Goal: Task Accomplishment & Management: Manage account settings

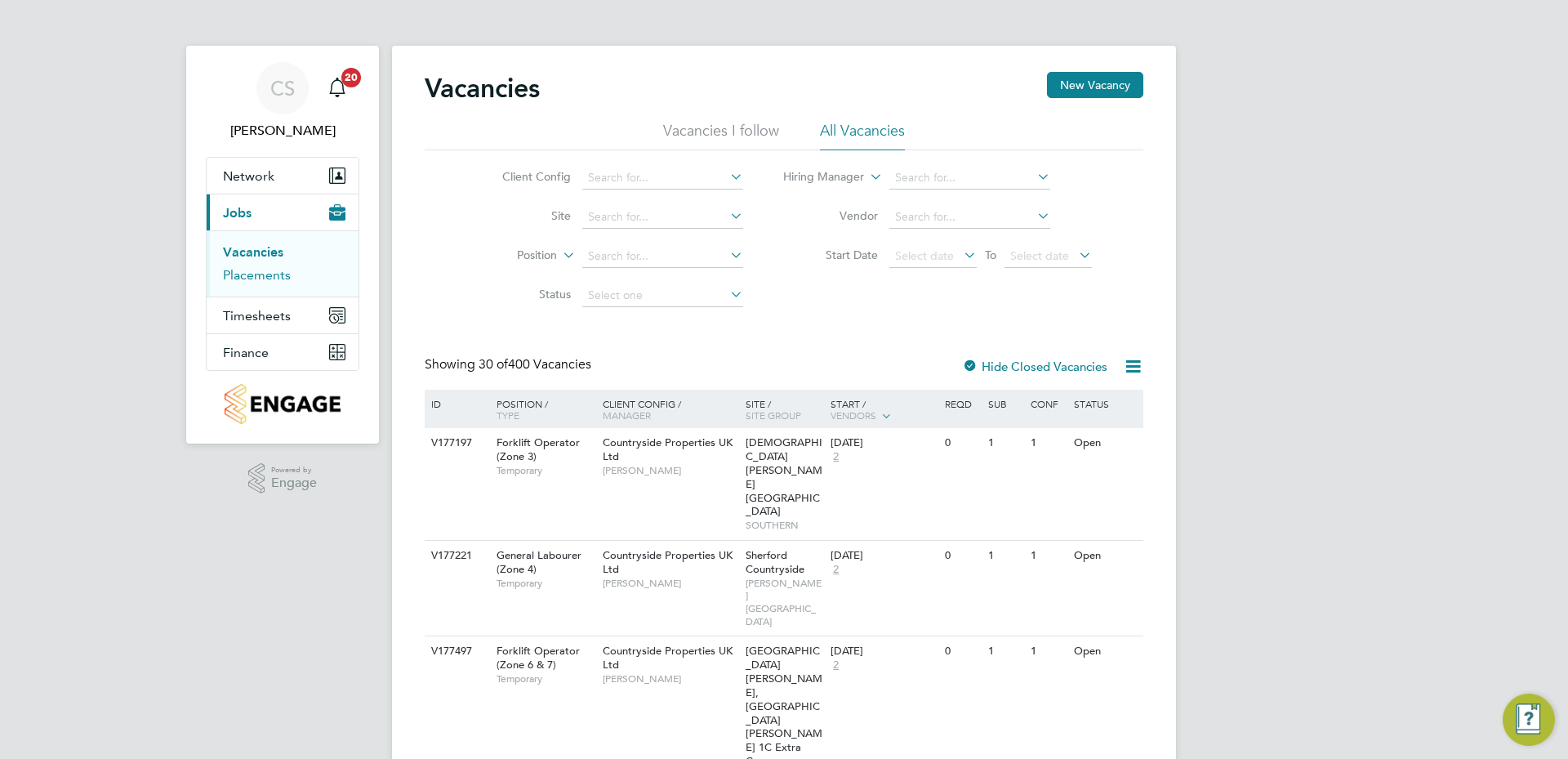
click at [267, 273] on link "Placements" at bounding box center [257, 275] width 68 height 15
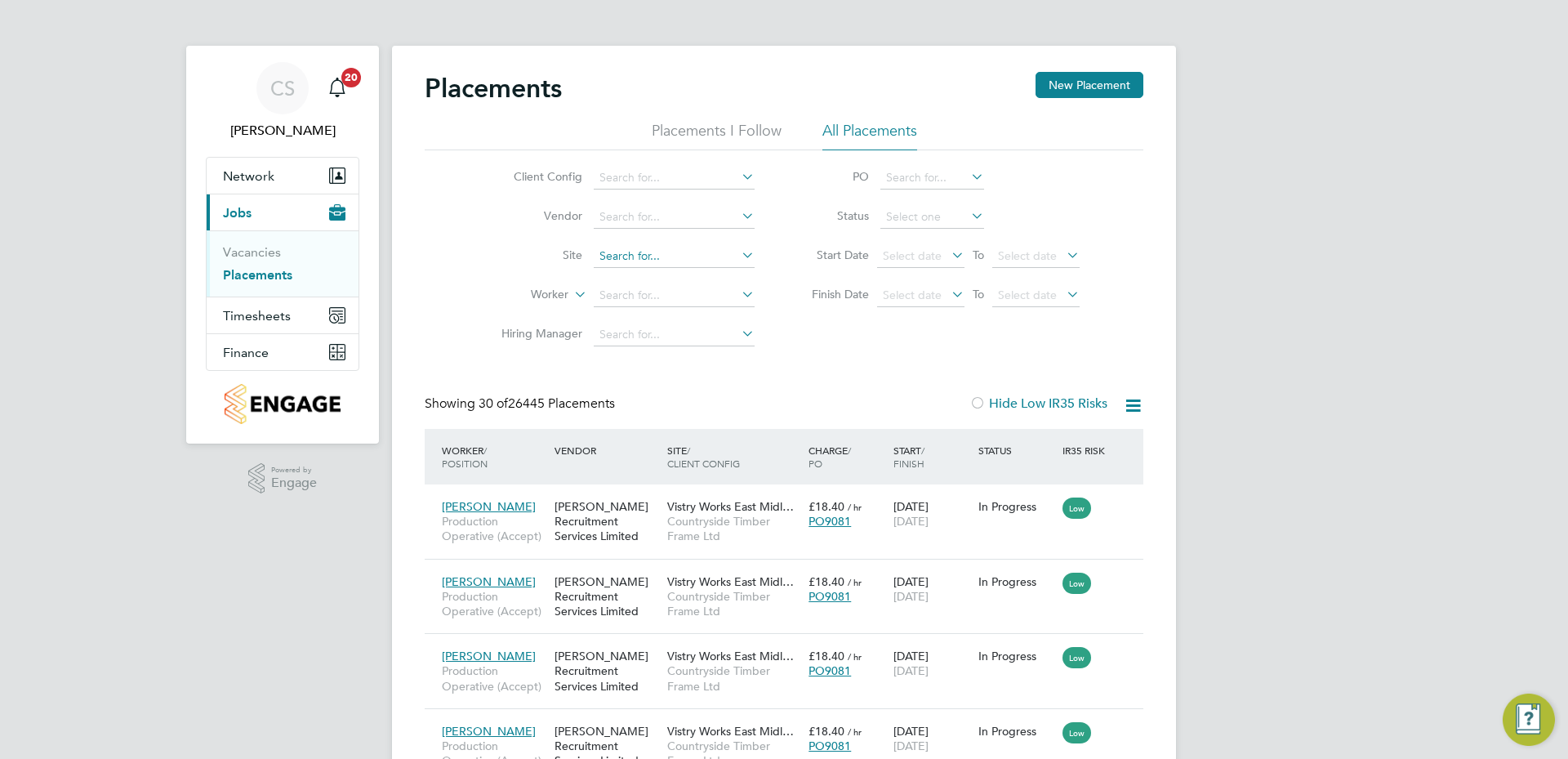
click at [635, 252] on input at bounding box center [674, 256] width 161 height 22
type input "RAF Upwood"
click at [643, 281] on b "Upwood" at bounding box center [648, 278] width 47 height 13
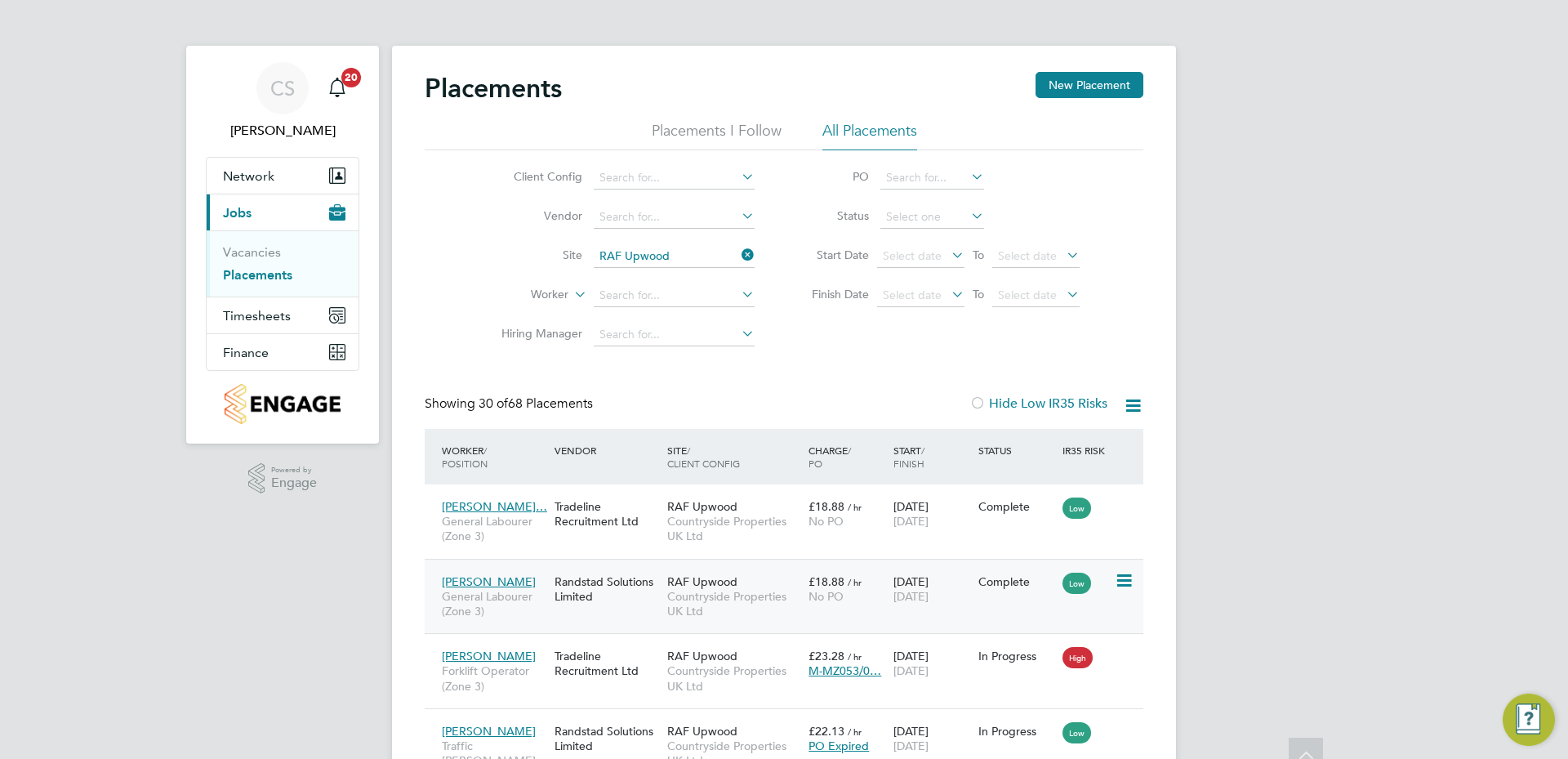
drag, startPoint x: 358, startPoint y: 661, endPoint x: 425, endPoint y: 242, distance: 424.3
click at [652, 301] on input at bounding box center [674, 295] width 161 height 22
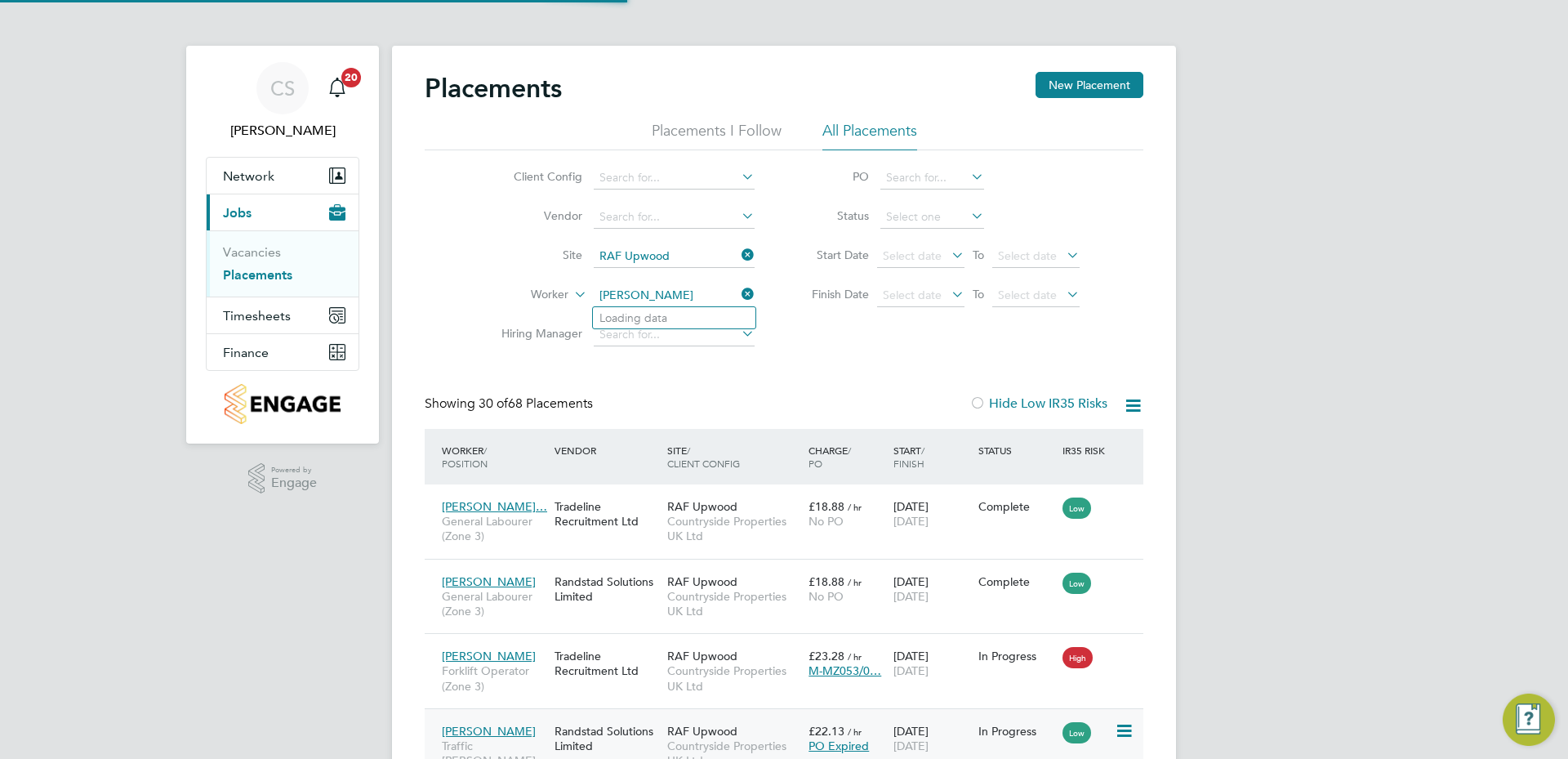
type input "[PERSON_NAME]"
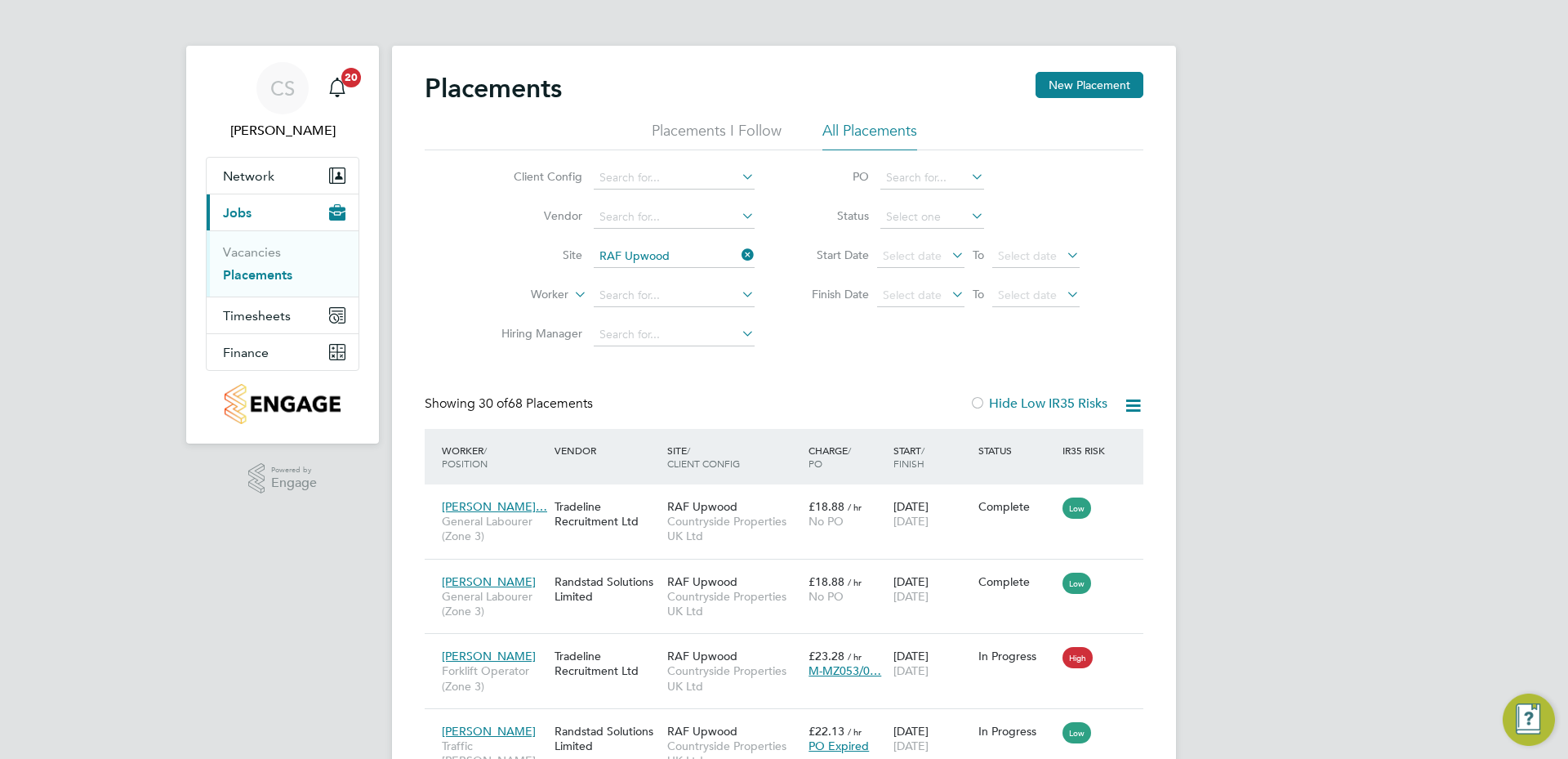
click at [710, 333] on li "[PERSON_NAME] [PERSON_NAME]" at bounding box center [693, 340] width 202 height 22
type input "[MEDICAL_DATA][PERSON_NAME]"
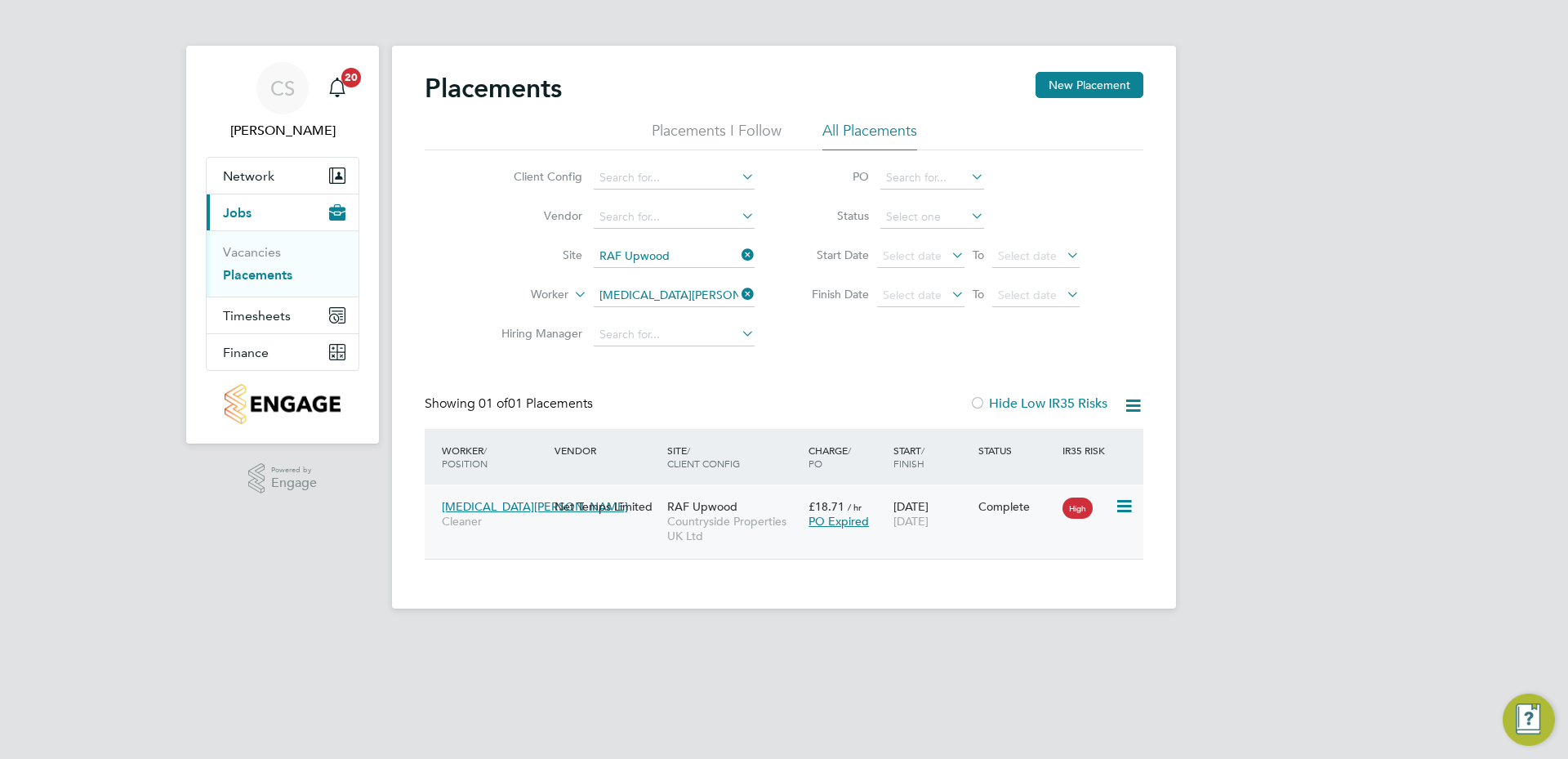
click at [806, 543] on div "[MEDICAL_DATA][PERSON_NAME] Cleaner Net Temps Limited RAF Upwood Countryside Pr…" at bounding box center [783, 521] width 719 height 74
click at [604, 524] on div "[MEDICAL_DATA][PERSON_NAME] Cleaner Net Temps Limited RAF Upwood Countryside Pr…" at bounding box center [783, 521] width 719 height 74
click at [495, 504] on span "[MEDICAL_DATA][PERSON_NAME]" at bounding box center [536, 506] width 187 height 14
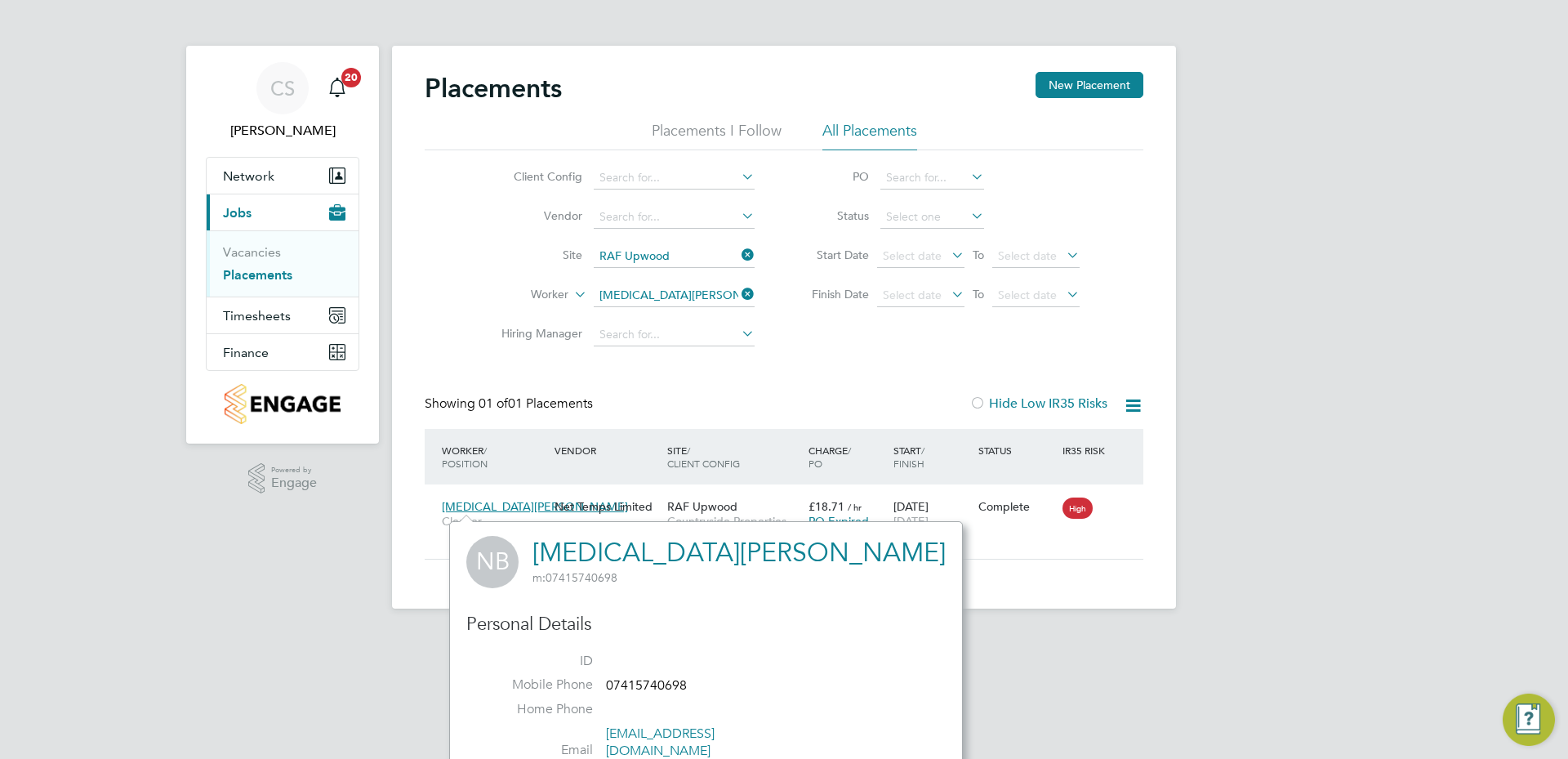
click at [947, 395] on div "Placements New Placement Placements I Follow All Placements Client Config Vendo…" at bounding box center [783, 316] width 719 height 488
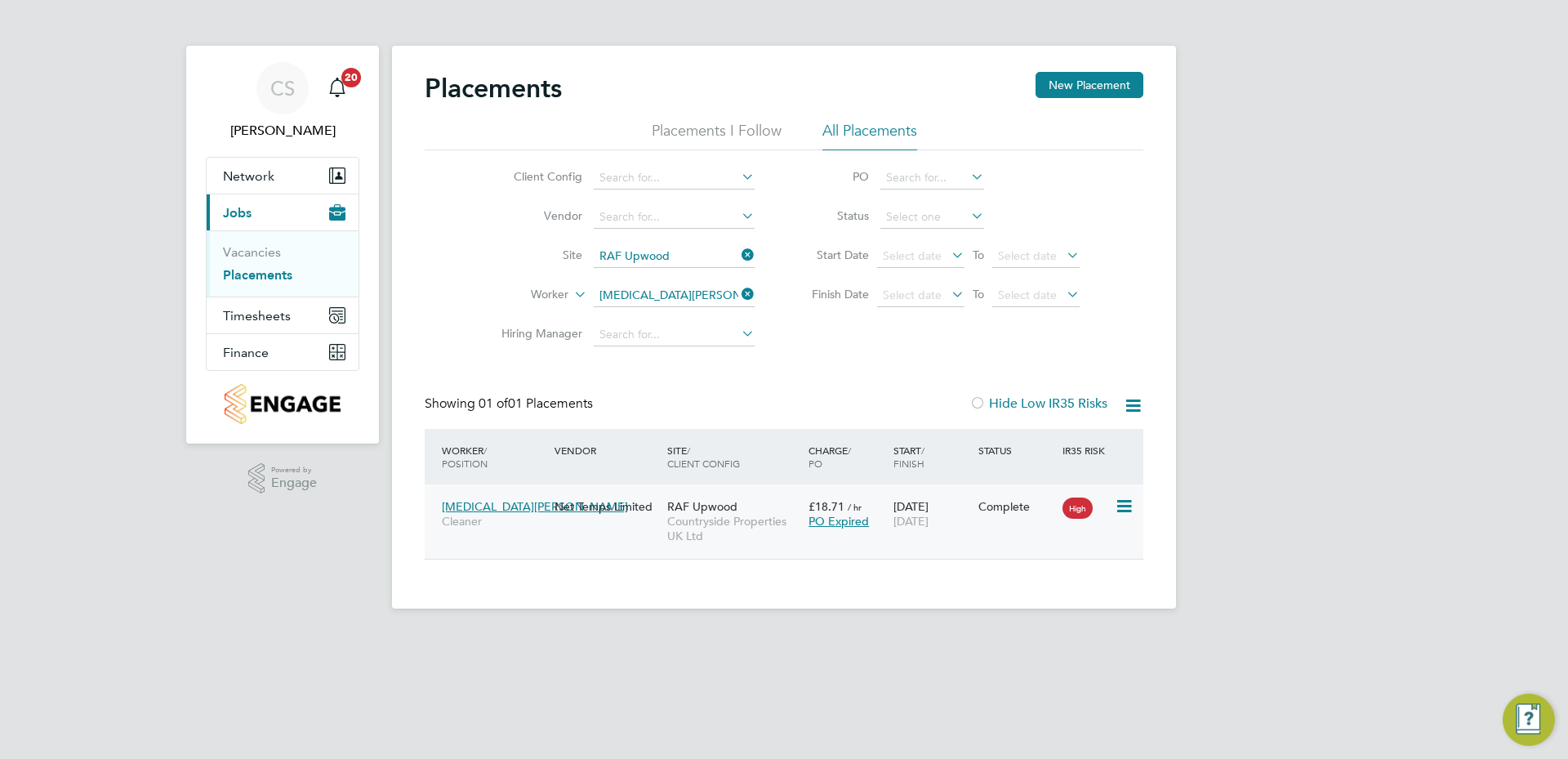
click at [484, 507] on span "[MEDICAL_DATA][PERSON_NAME]" at bounding box center [536, 506] width 187 height 14
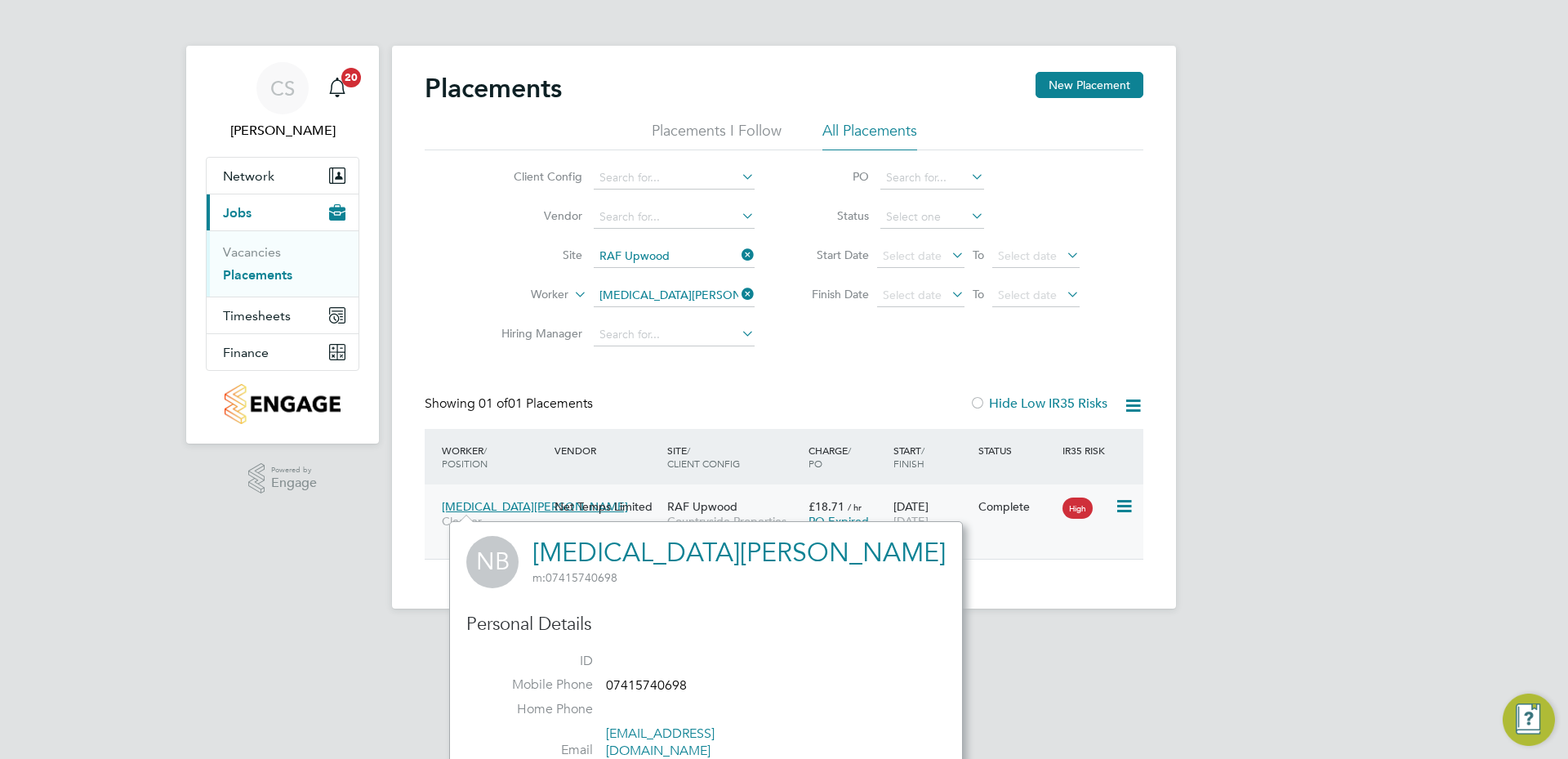
click at [479, 501] on span "[MEDICAL_DATA][PERSON_NAME]" at bounding box center [536, 506] width 187 height 14
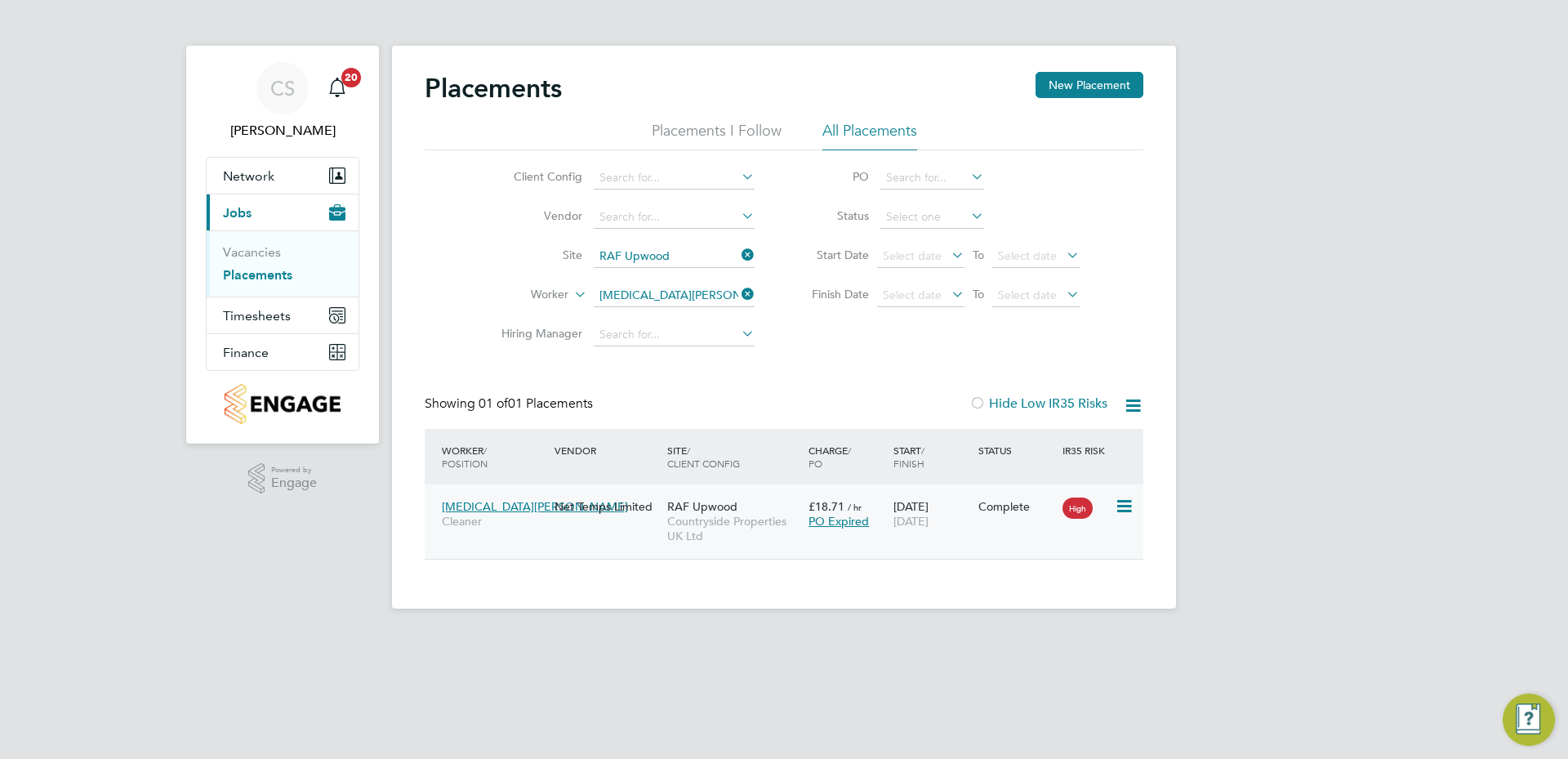
click at [1084, 519] on div "High" at bounding box center [1086, 506] width 57 height 31
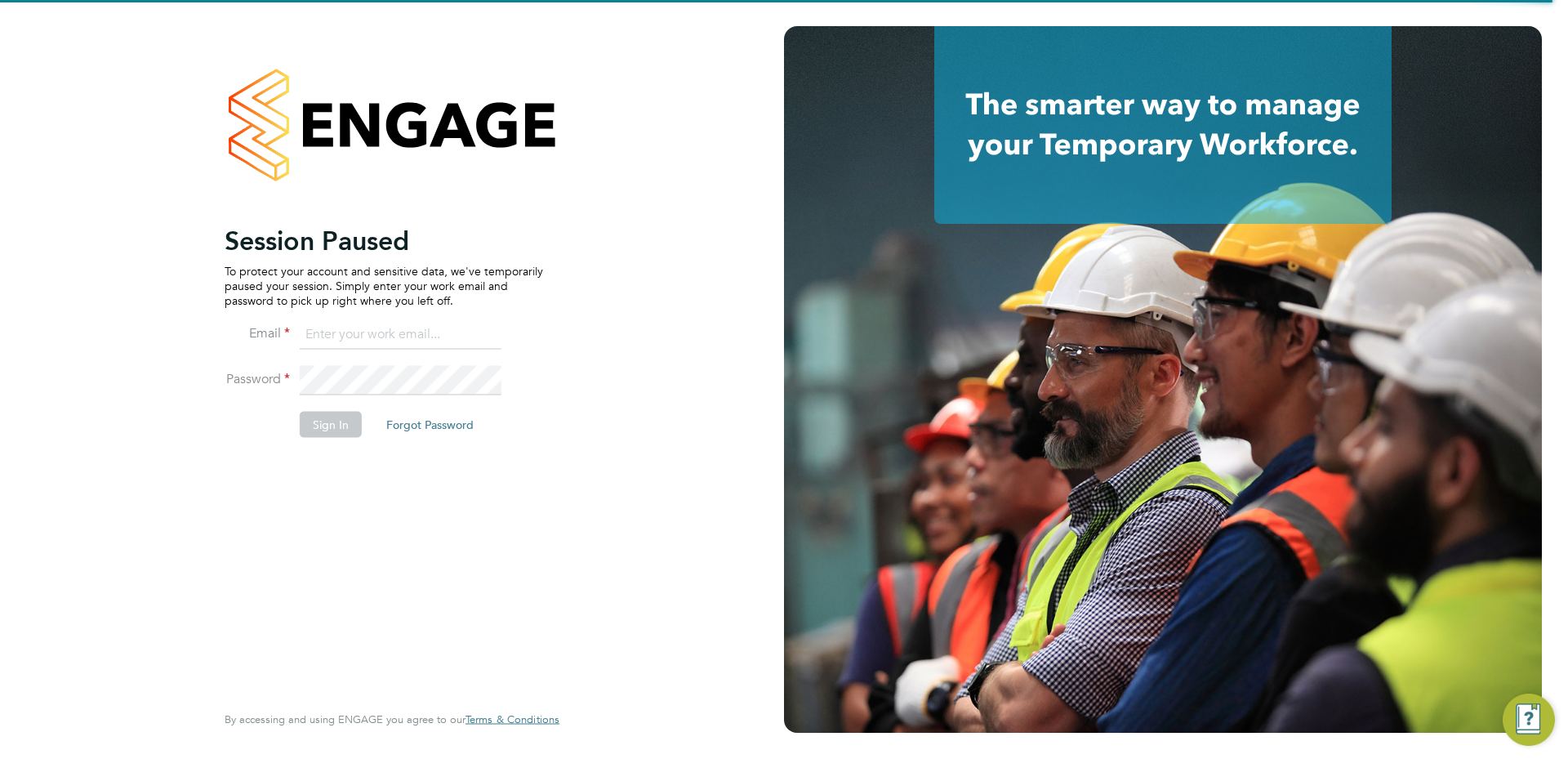
type input "[PERSON_NAME][EMAIL_ADDRESS][DOMAIN_NAME]"
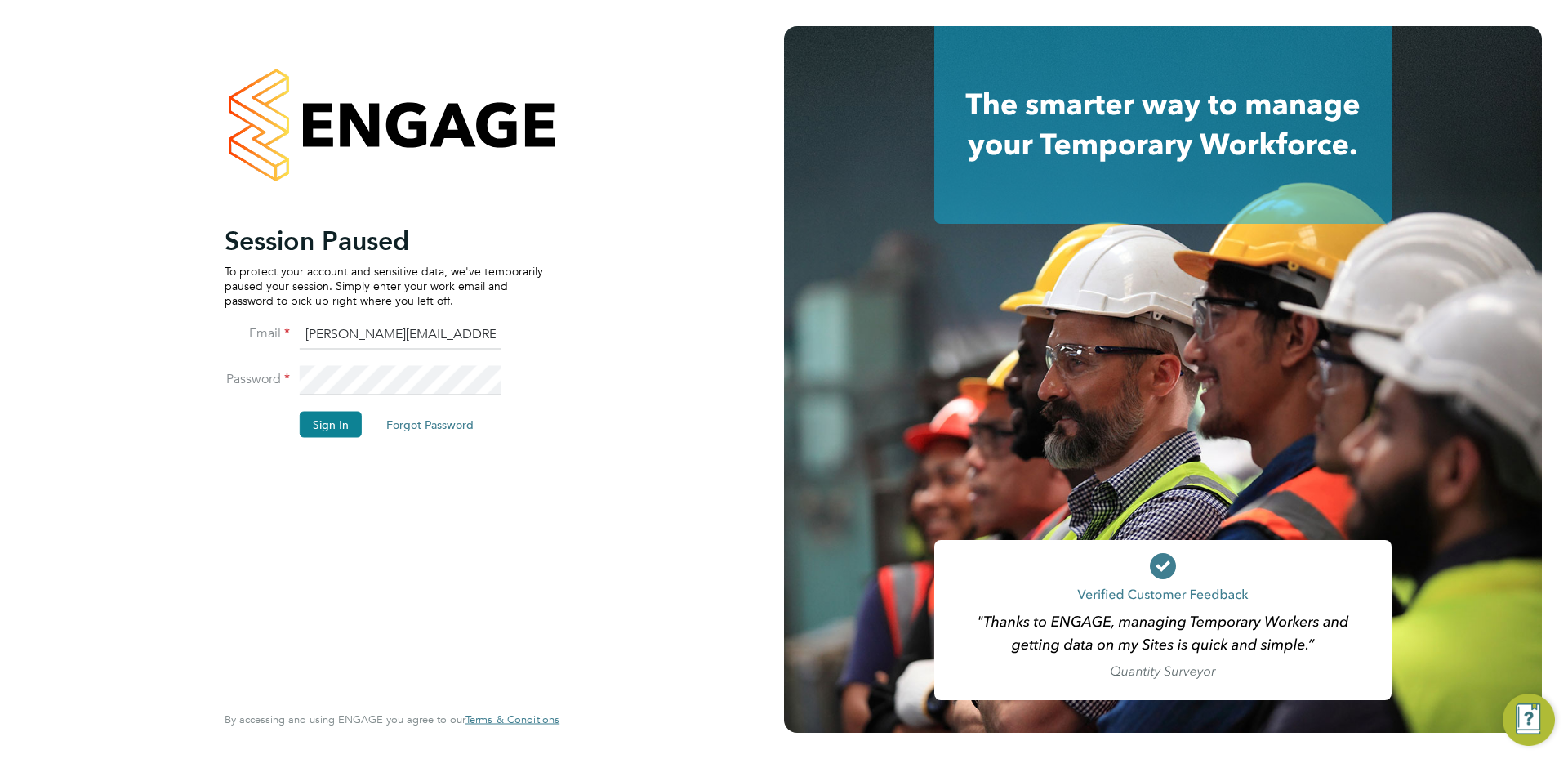
click at [318, 426] on button "Sign In" at bounding box center [330, 423] width 62 height 26
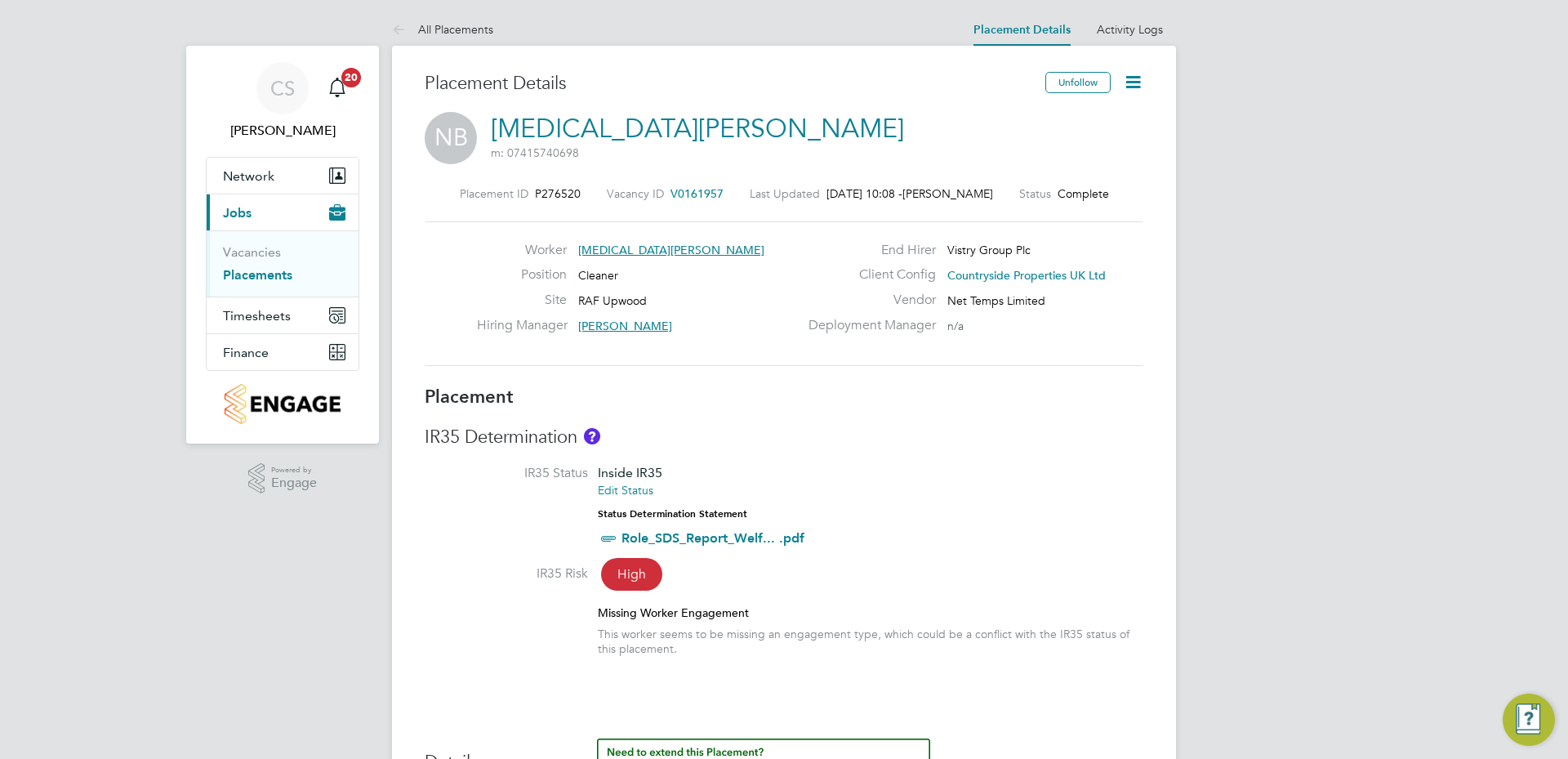
click at [1135, 84] on icon at bounding box center [1133, 82] width 21 height 21
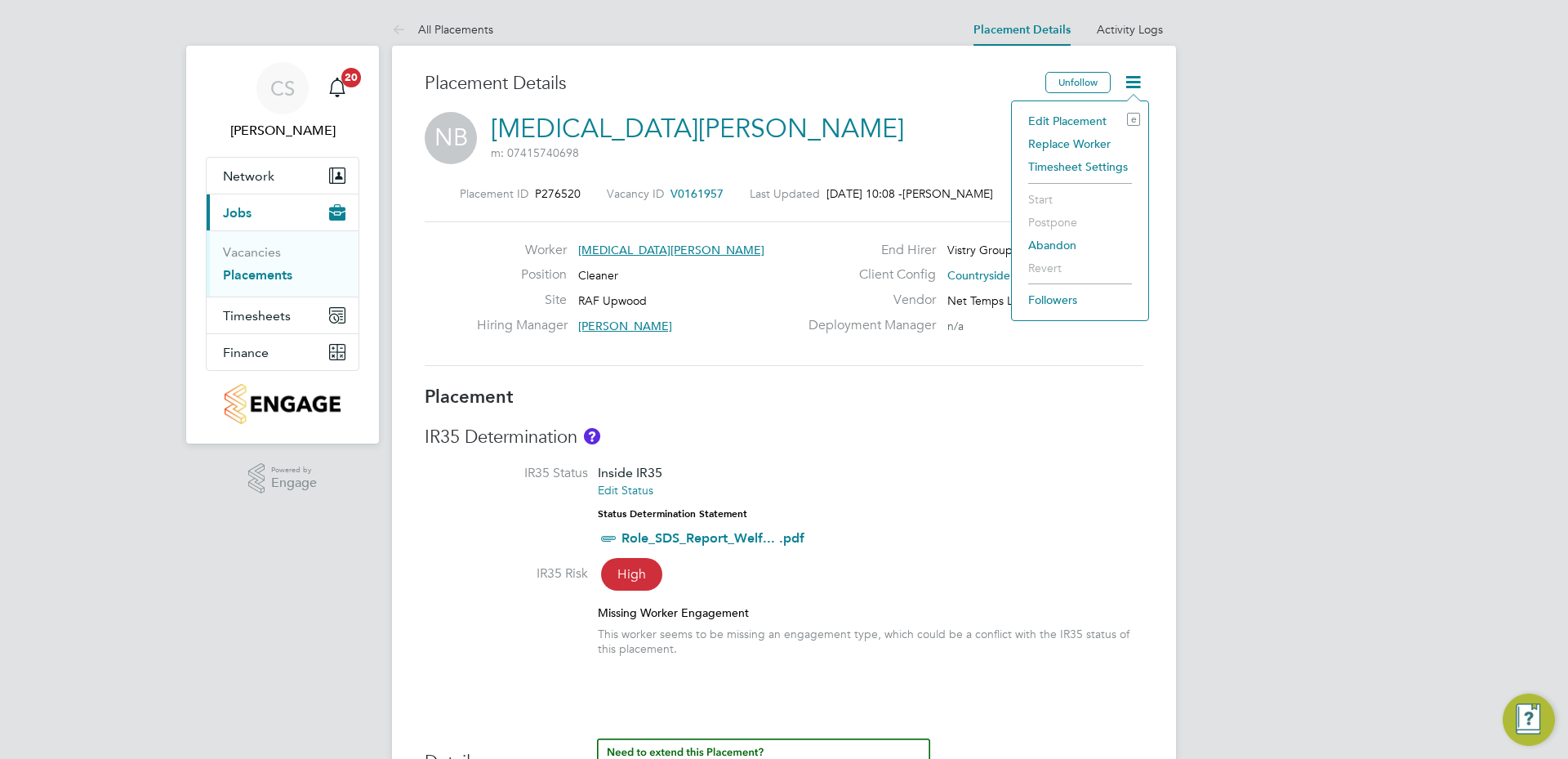
click at [1067, 115] on li "Edit Placement e" at bounding box center [1080, 120] width 120 height 22
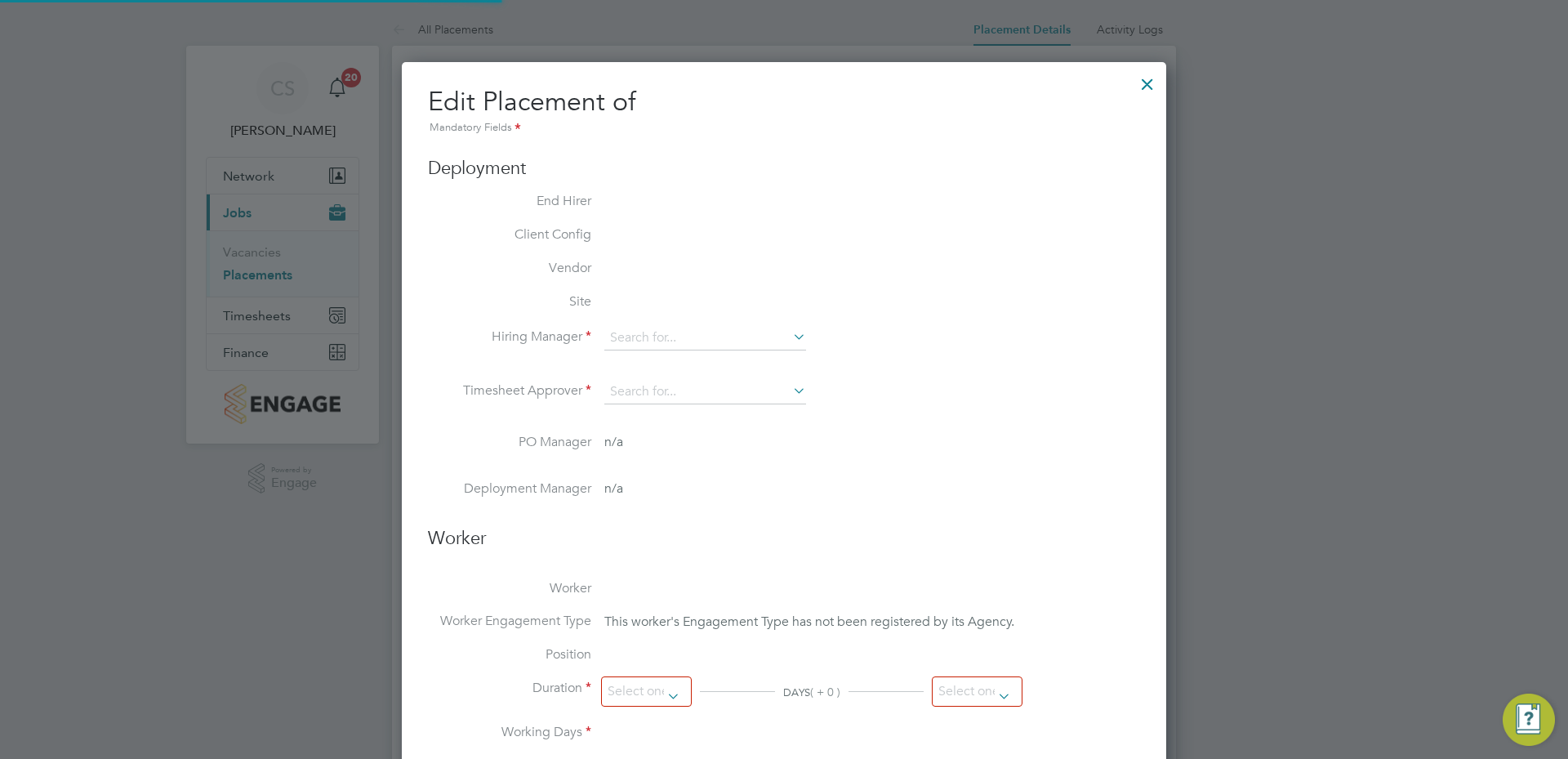
type input "[PERSON_NAME]"
type input "[DATE]"
type input "07:30"
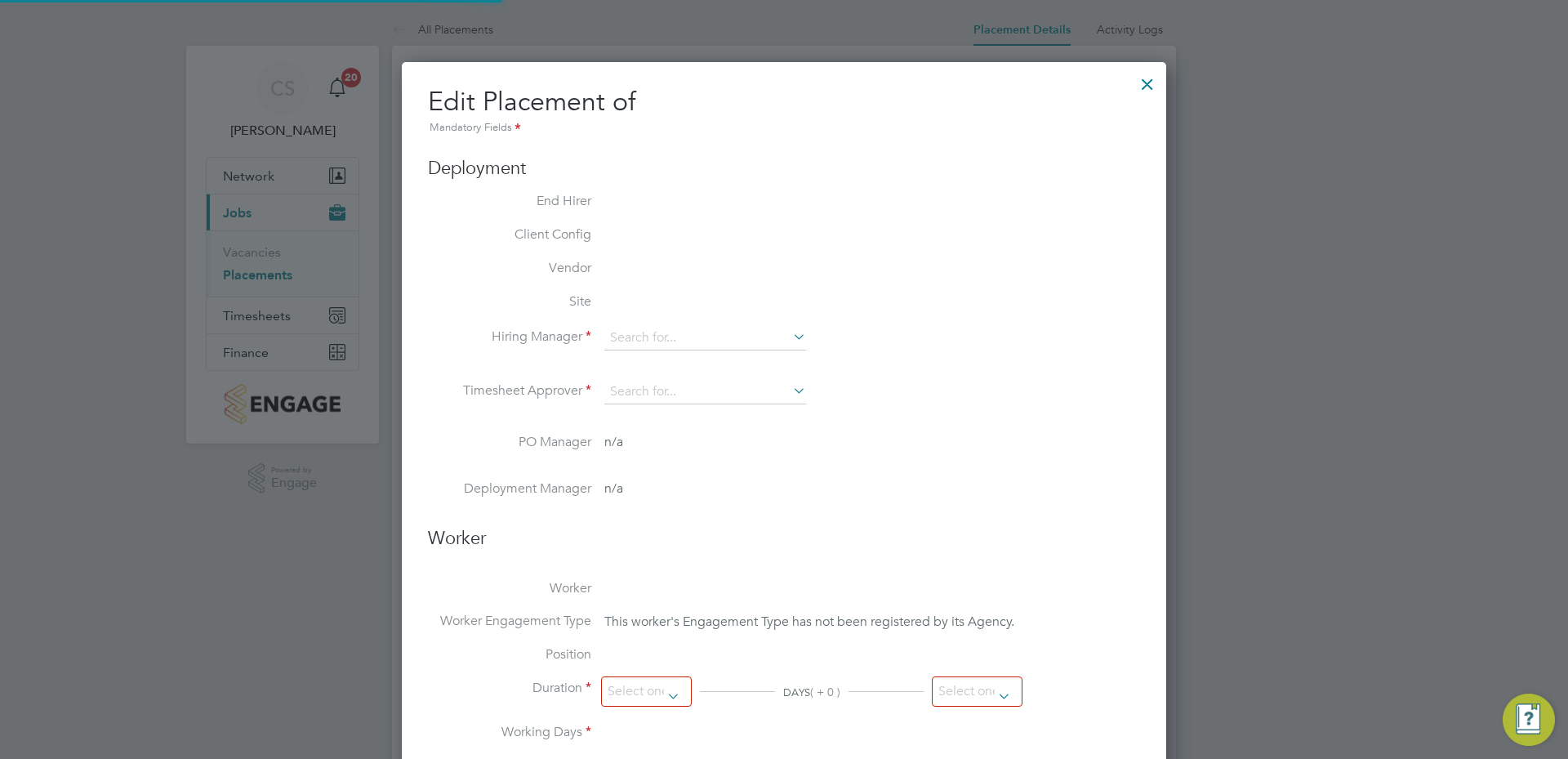
type input "16:30"
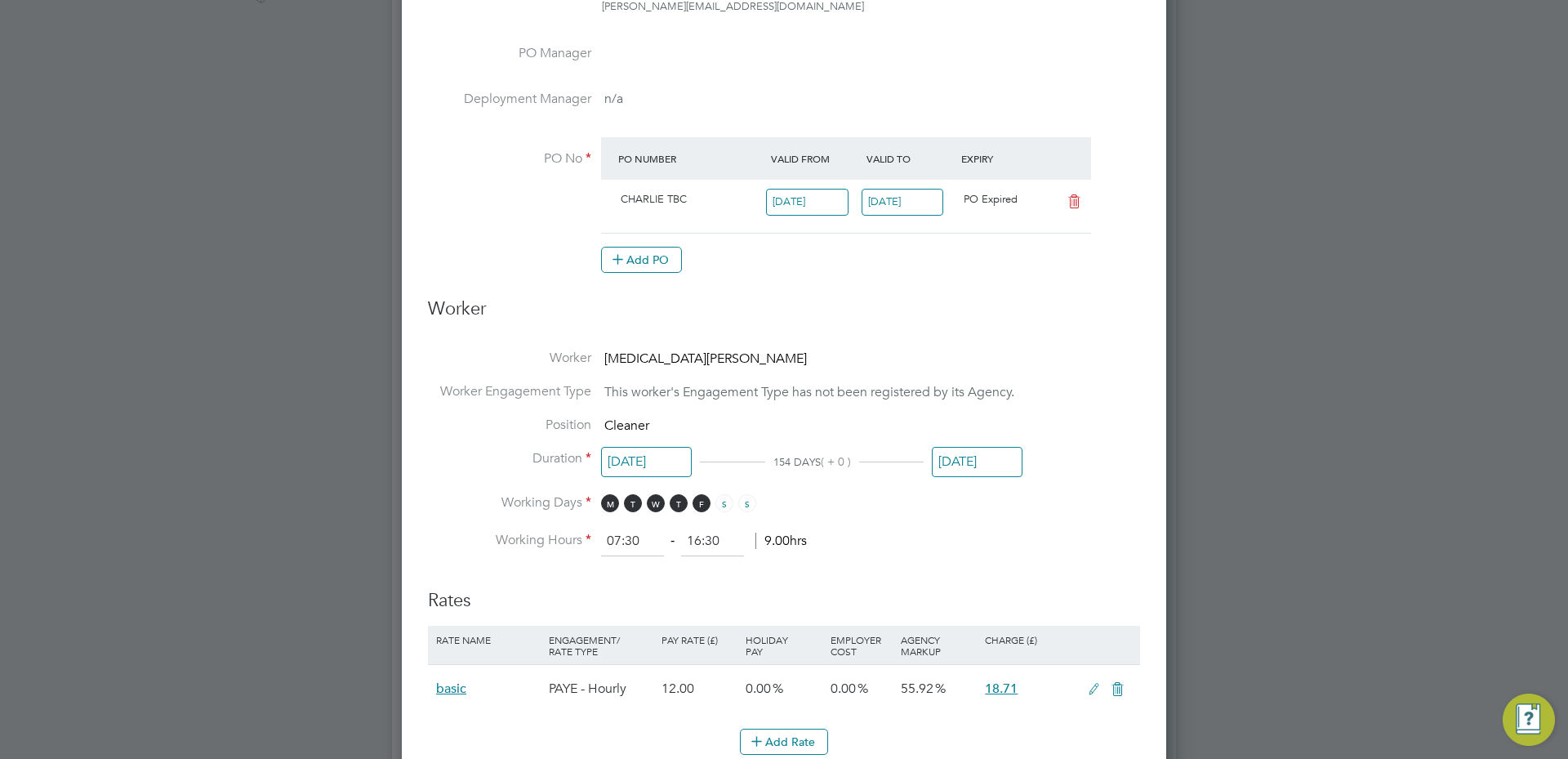
click at [982, 467] on input "[DATE]" at bounding box center [977, 462] width 91 height 31
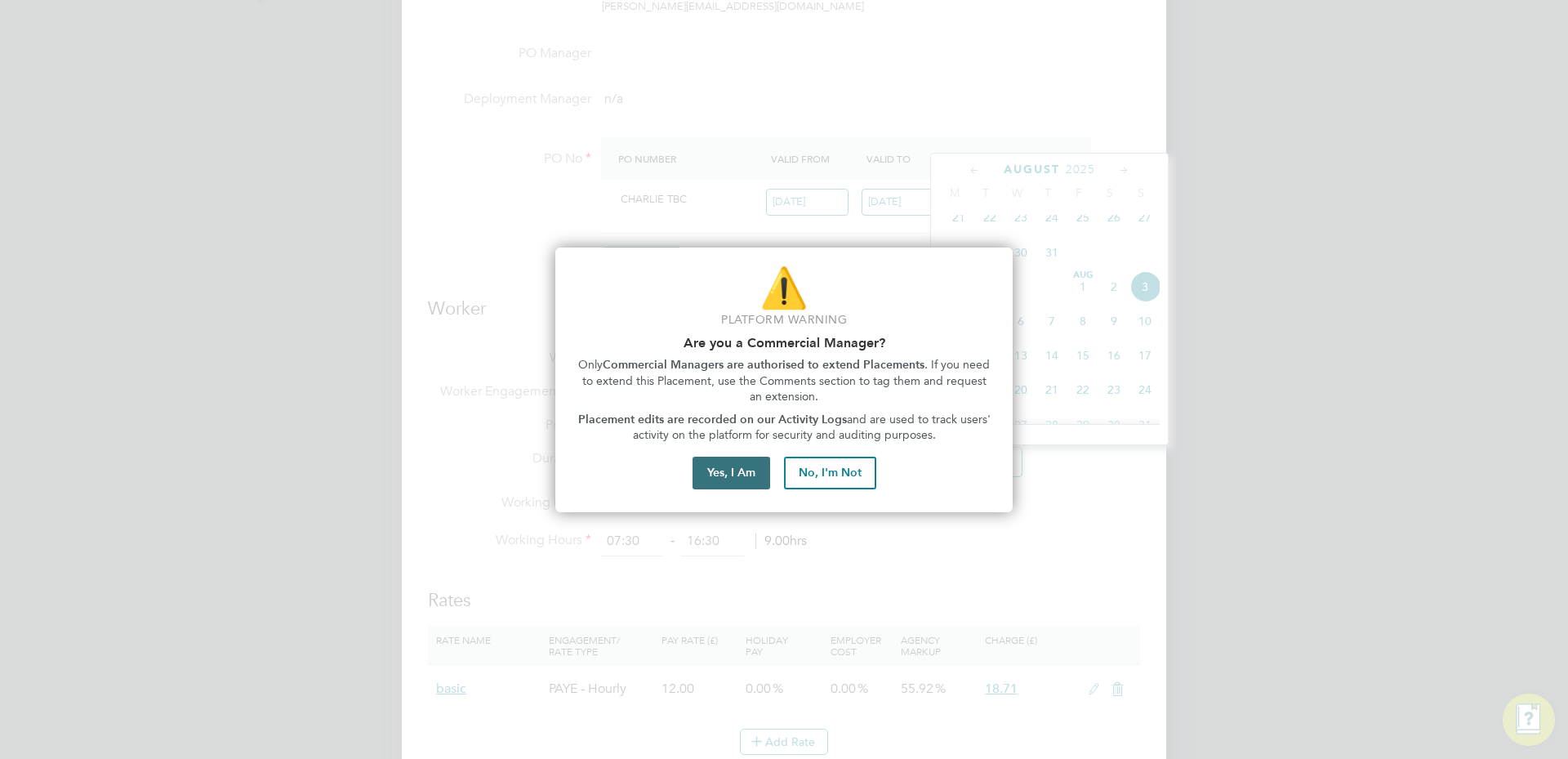
click at [736, 486] on button "Yes, I Am" at bounding box center [731, 473] width 77 height 32
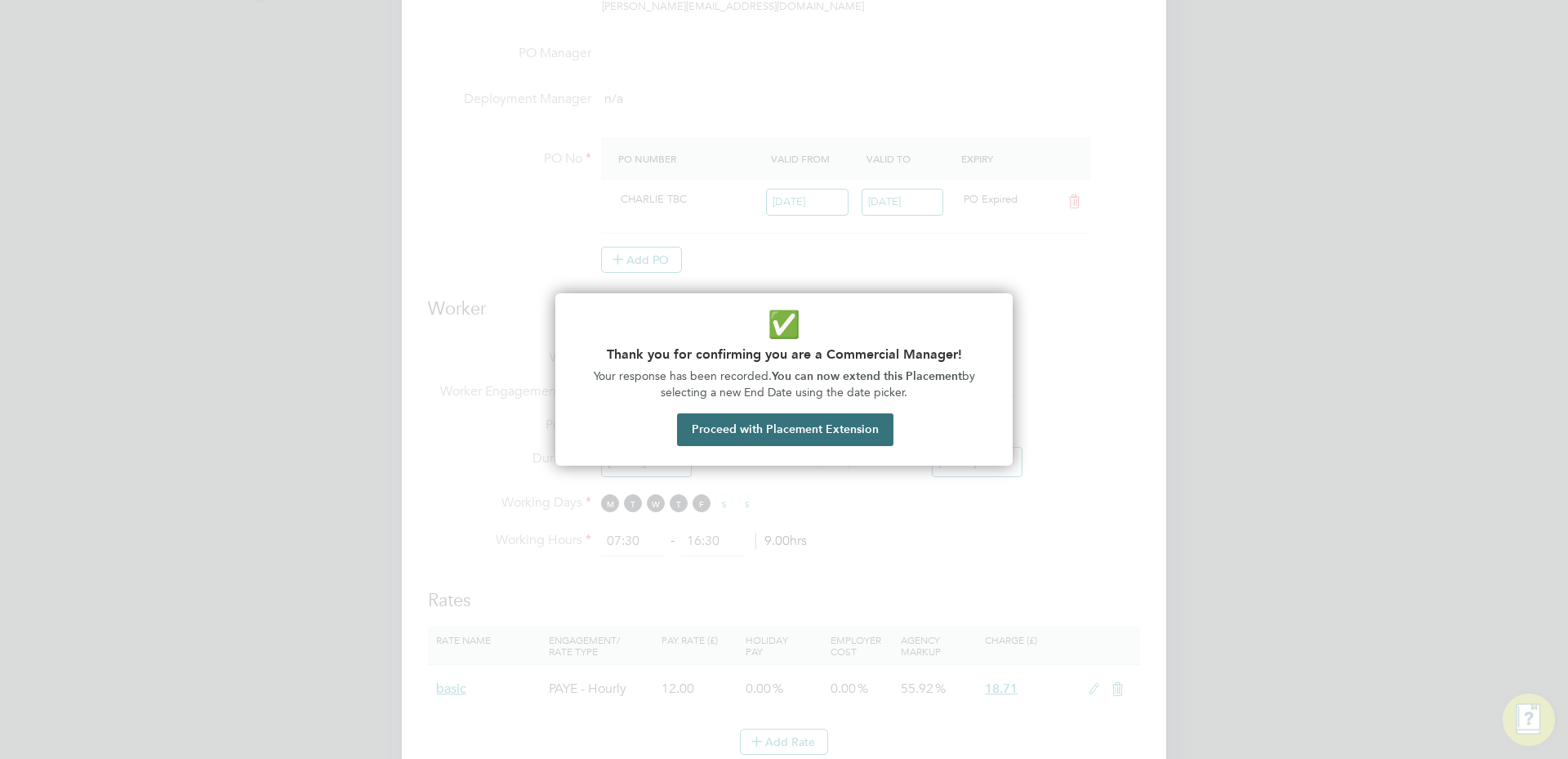
click at [841, 436] on button "Proceed with Placement Extension" at bounding box center [785, 430] width 216 height 32
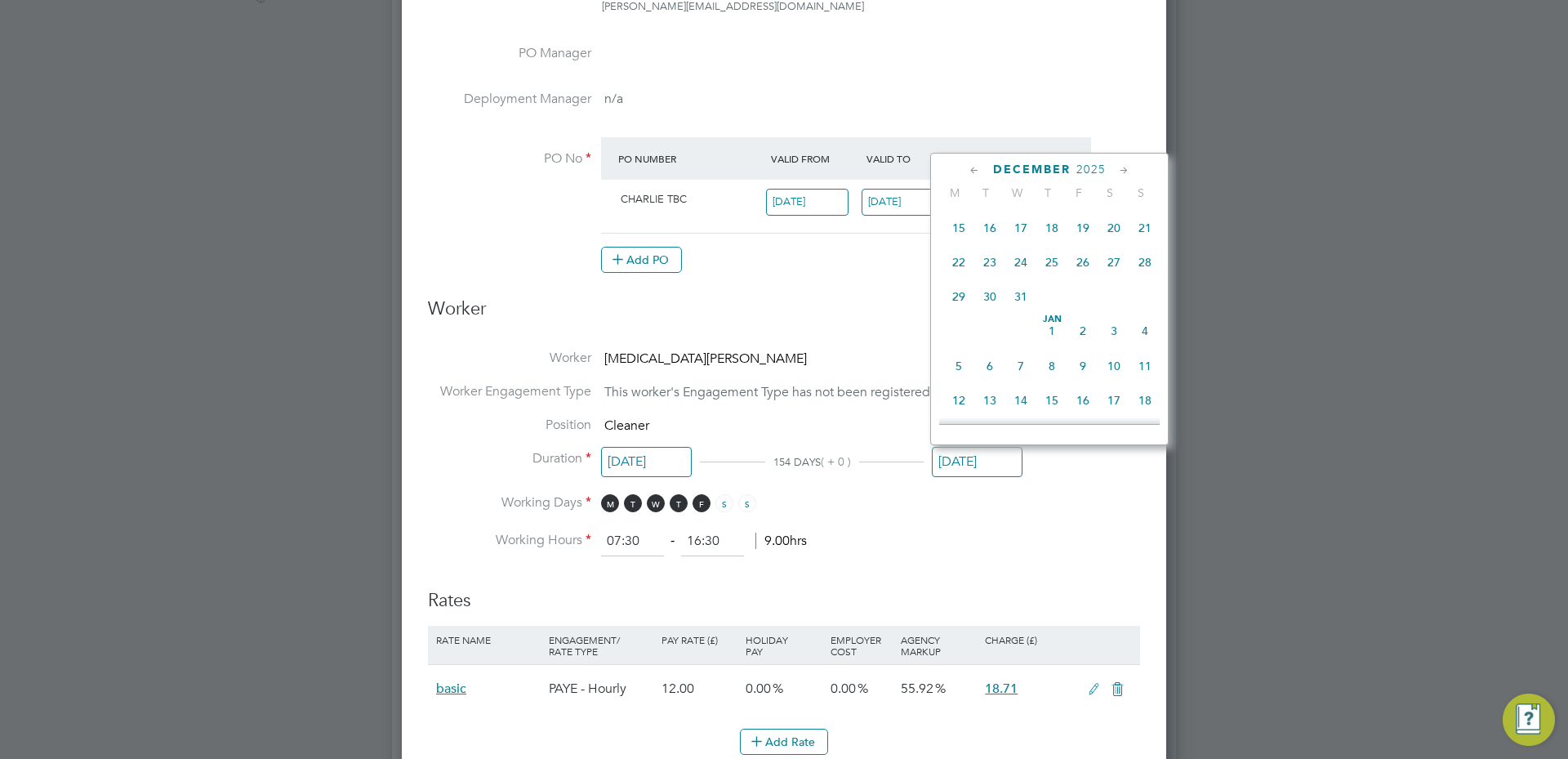
click at [1050, 346] on span "Jan 1" at bounding box center [1051, 330] width 31 height 31
type input "[DATE]"
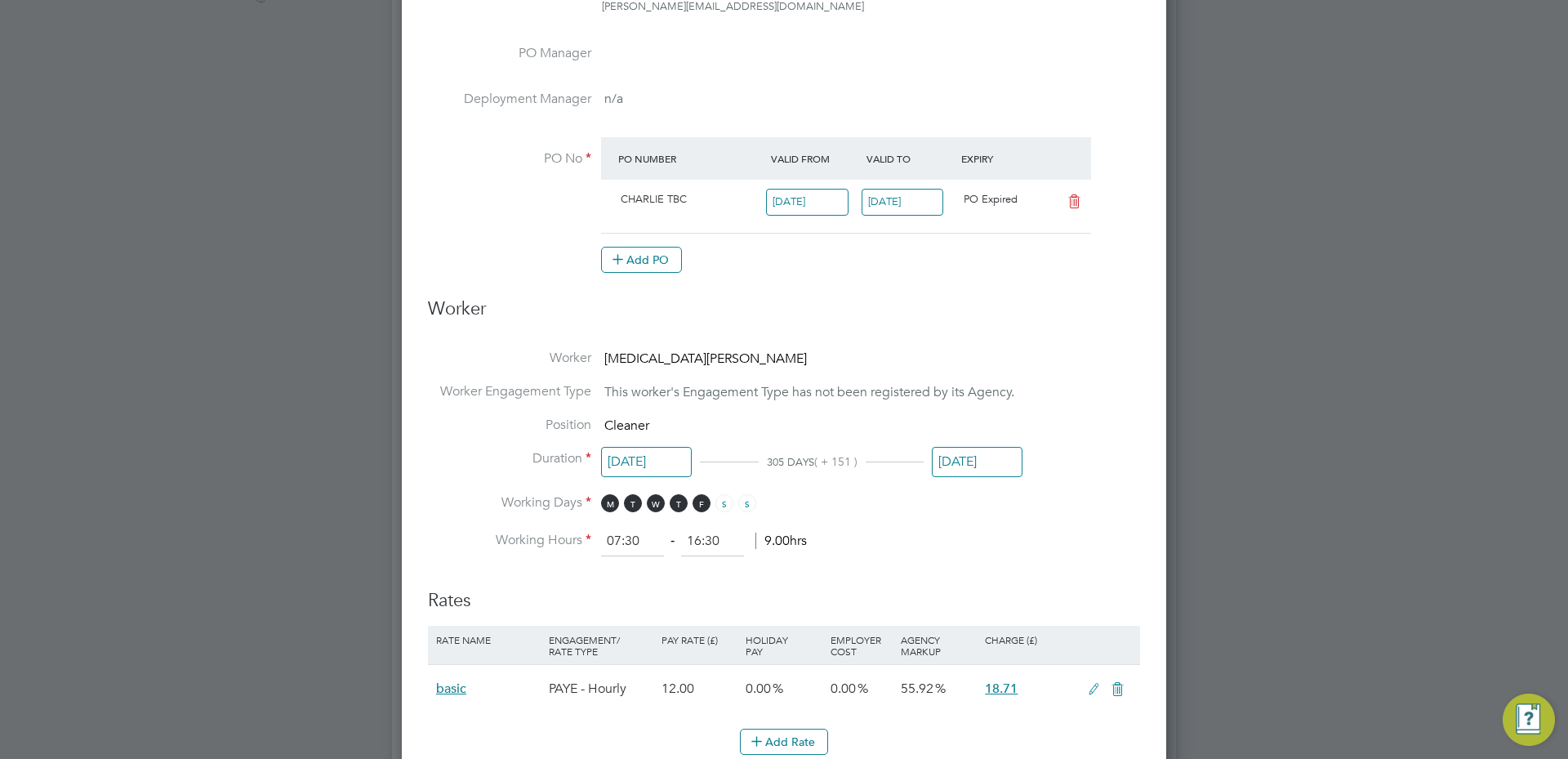
click at [1075, 205] on icon at bounding box center [1074, 202] width 21 height 13
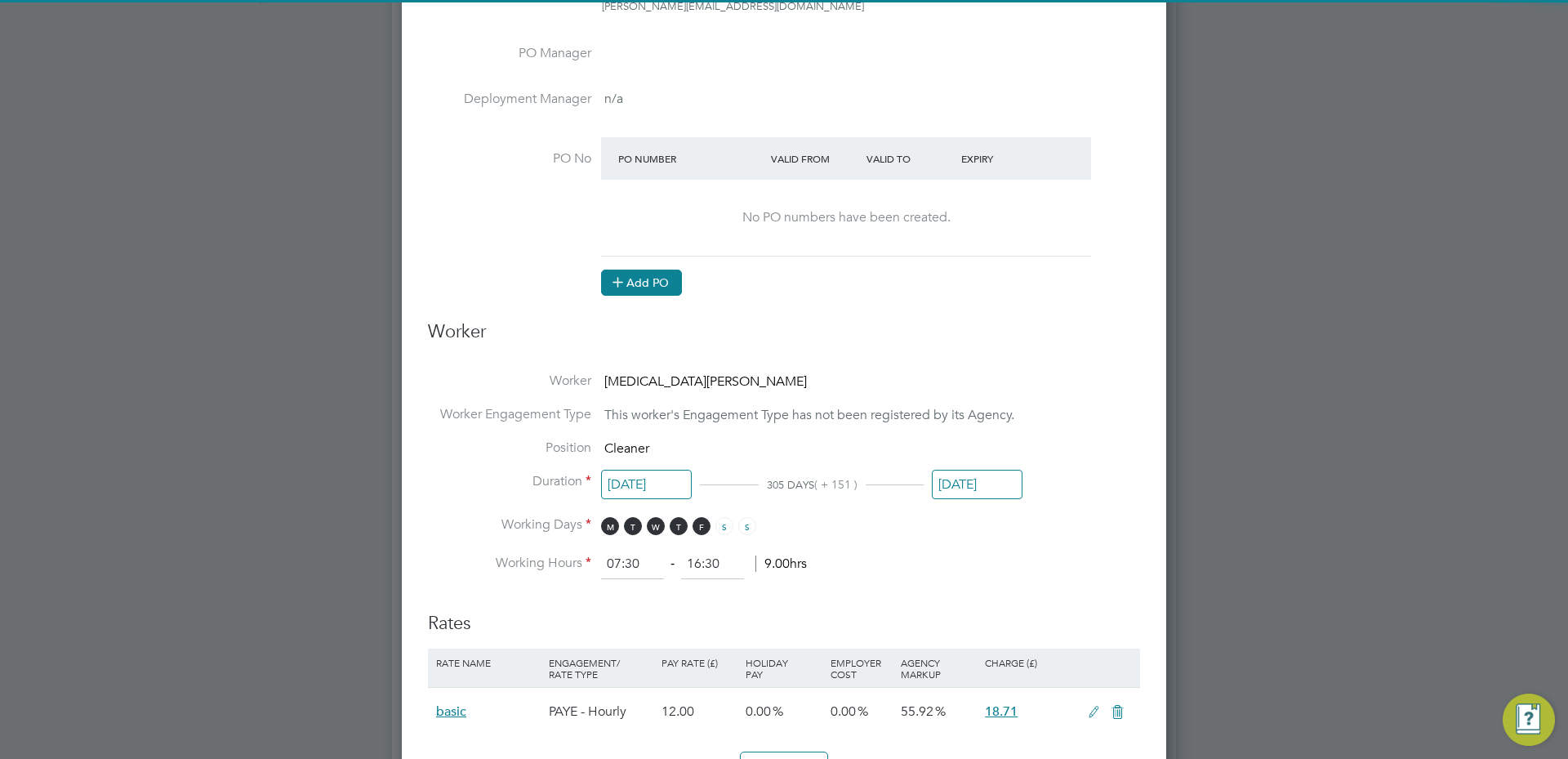
click at [643, 287] on button "Add PO" at bounding box center [641, 282] width 81 height 26
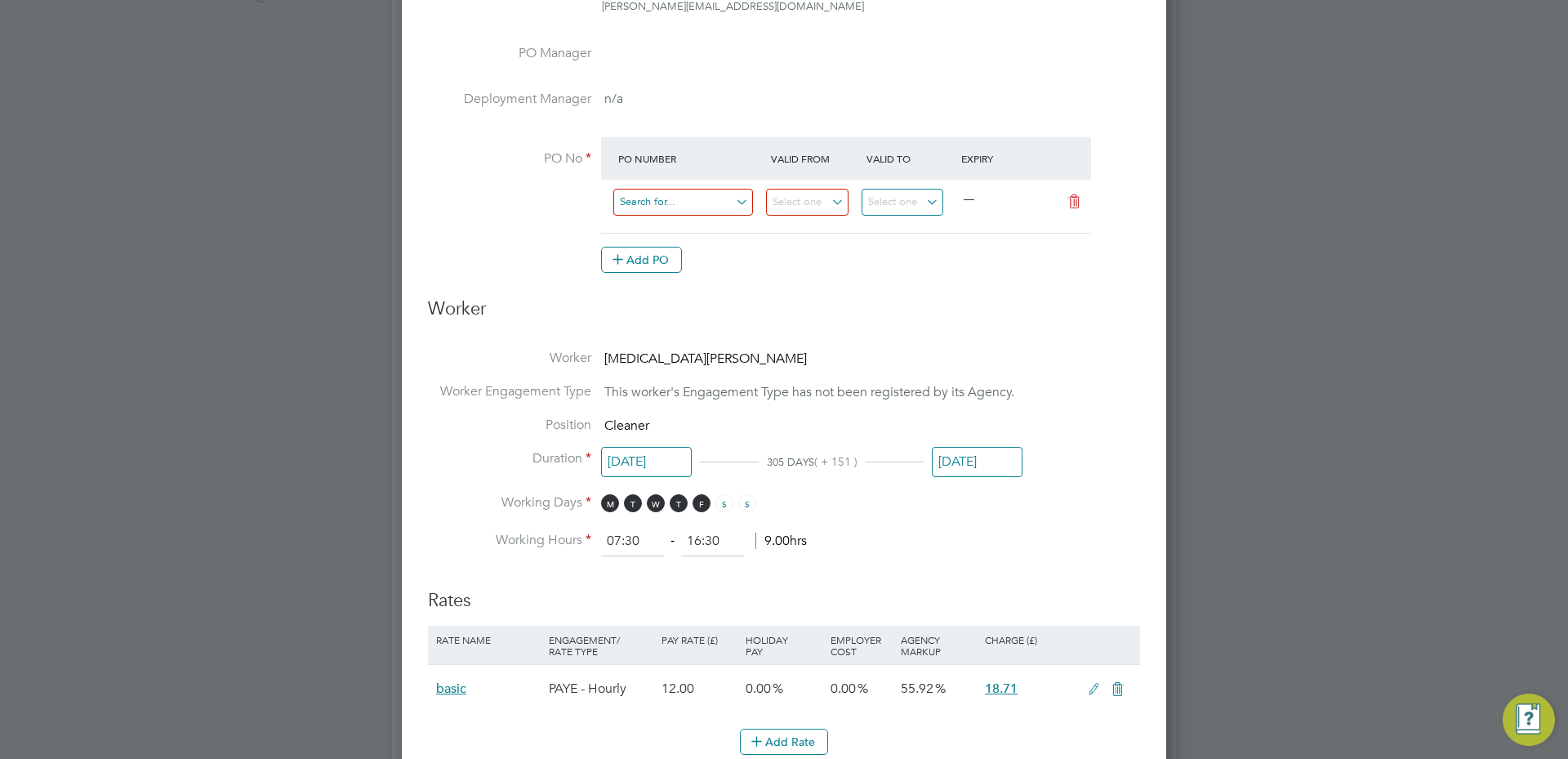
click at [686, 207] on input at bounding box center [684, 202] width 140 height 27
type input "MZ053"
click at [718, 262] on li "MZ053" at bounding box center [684, 271] width 142 height 22
type input "01 Jan 2025"
type input "[DATE]"
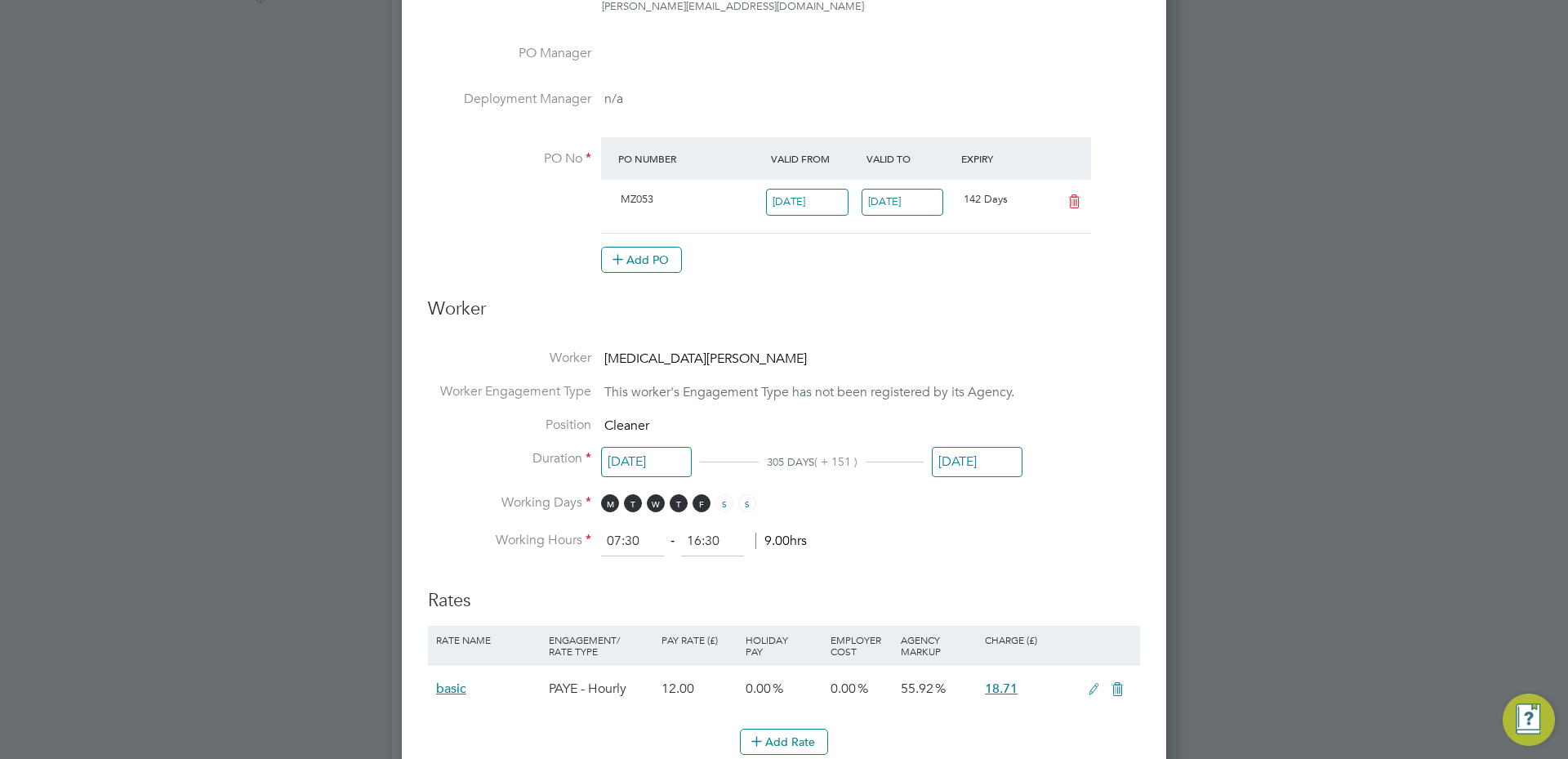
click at [857, 266] on div "Add PO" at bounding box center [846, 259] width 490 height 26
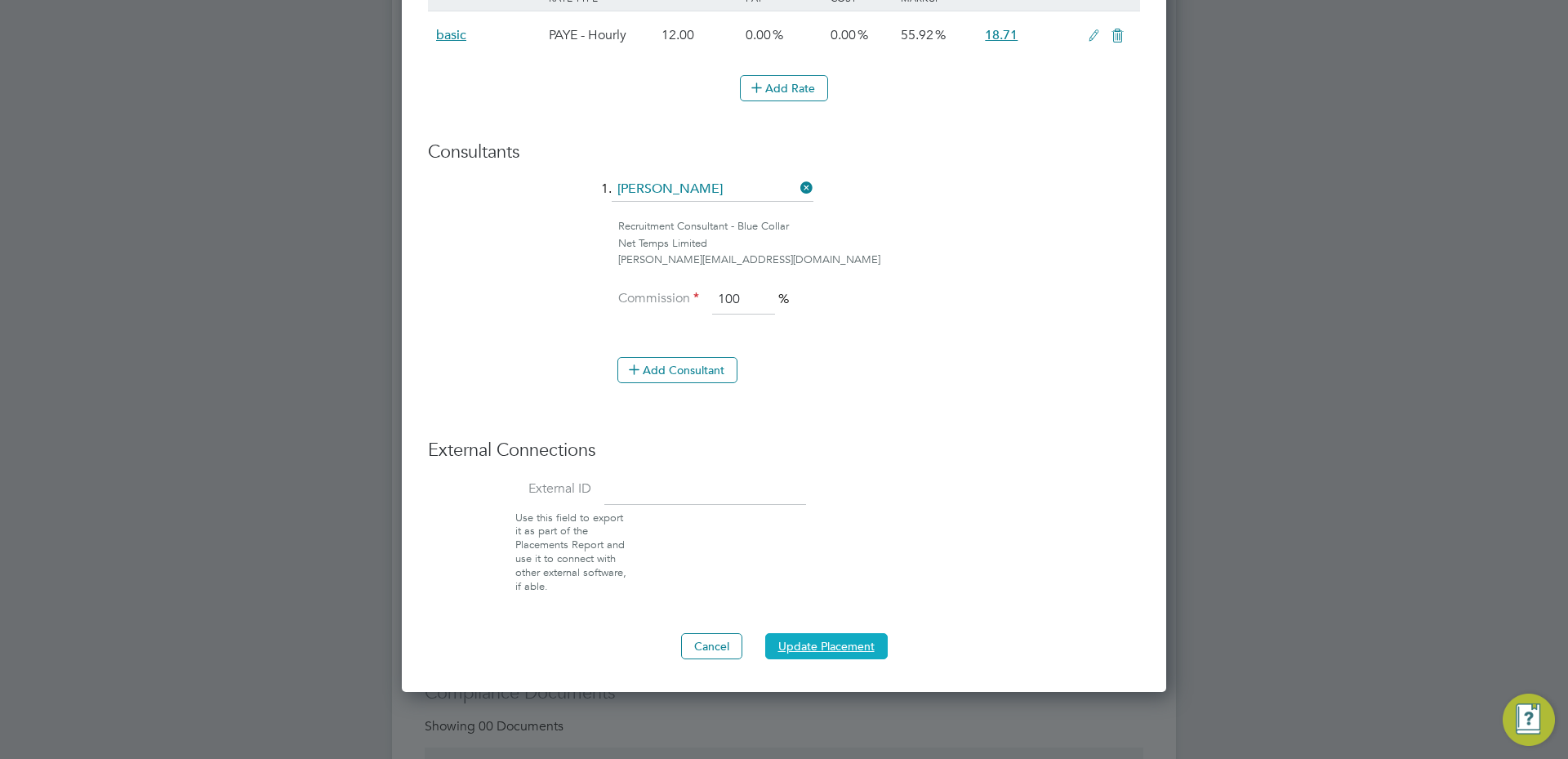
click at [851, 650] on button "Update Placement" at bounding box center [826, 646] width 123 height 26
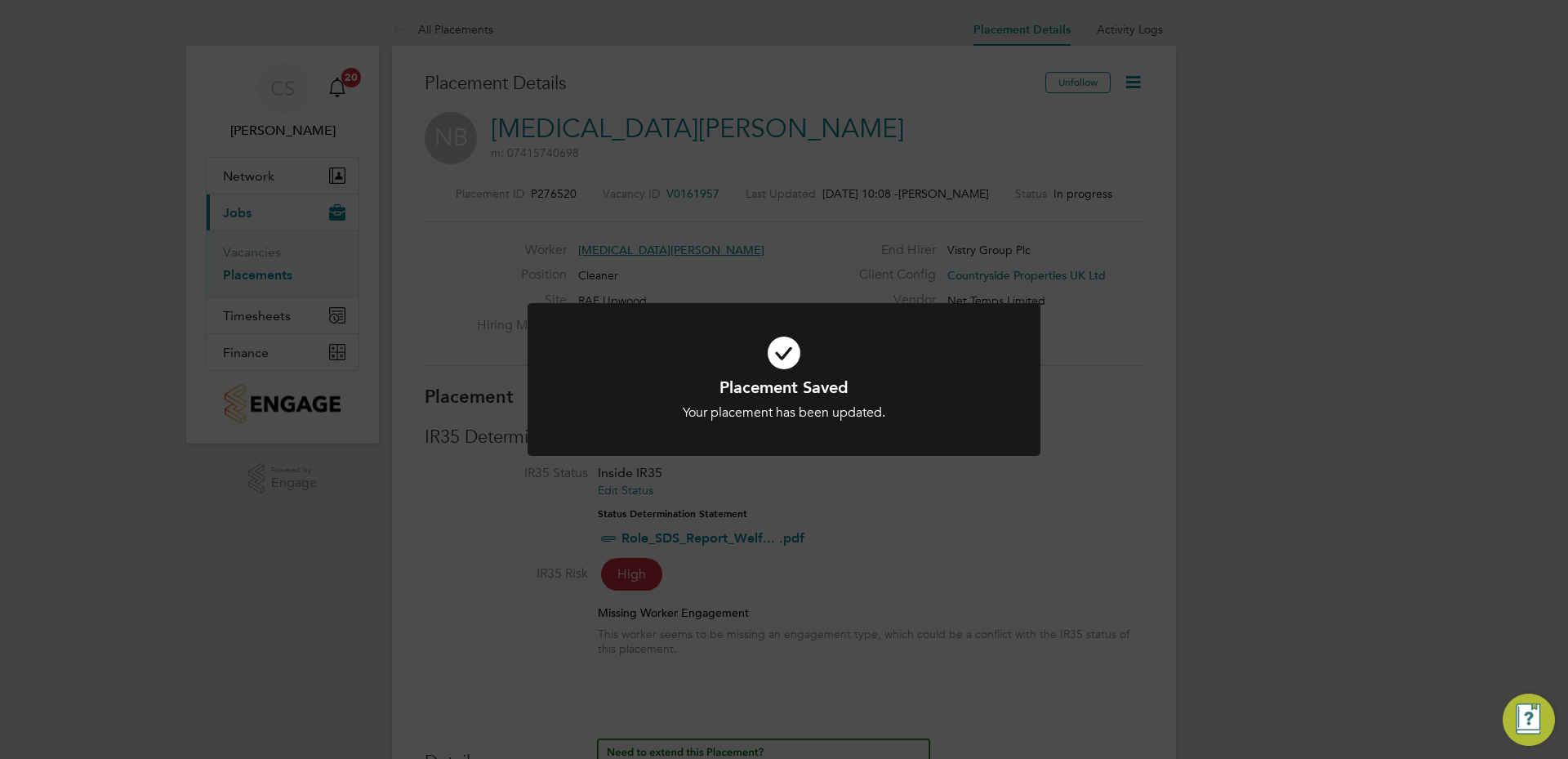
click at [900, 212] on div "Placement Saved Your placement has been updated. Cancel Okay" at bounding box center [784, 380] width 1568 height 759
